Goal: Task Accomplishment & Management: Use online tool/utility

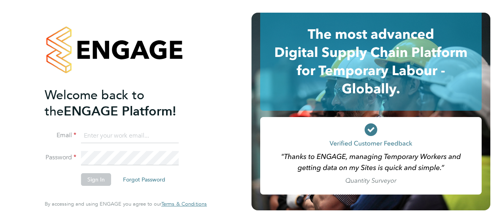
type input "[PERSON_NAME][EMAIL_ADDRESS][PERSON_NAME][DOMAIN_NAME]"
click at [97, 178] on button "Sign In" at bounding box center [96, 179] width 30 height 13
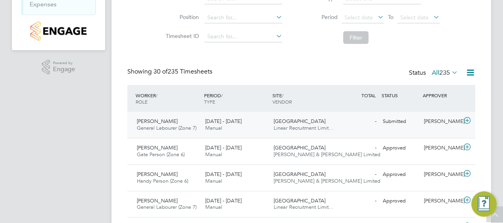
click at [430, 121] on div "Paul Adcock" at bounding box center [441, 121] width 41 height 13
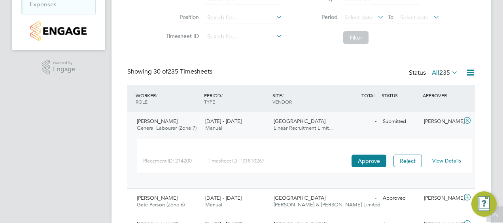
click at [448, 158] on link "View Details" at bounding box center [446, 160] width 29 height 7
click at [440, 119] on div "Paul Adcock" at bounding box center [441, 121] width 41 height 13
